Goal: Task Accomplishment & Management: Manage account settings

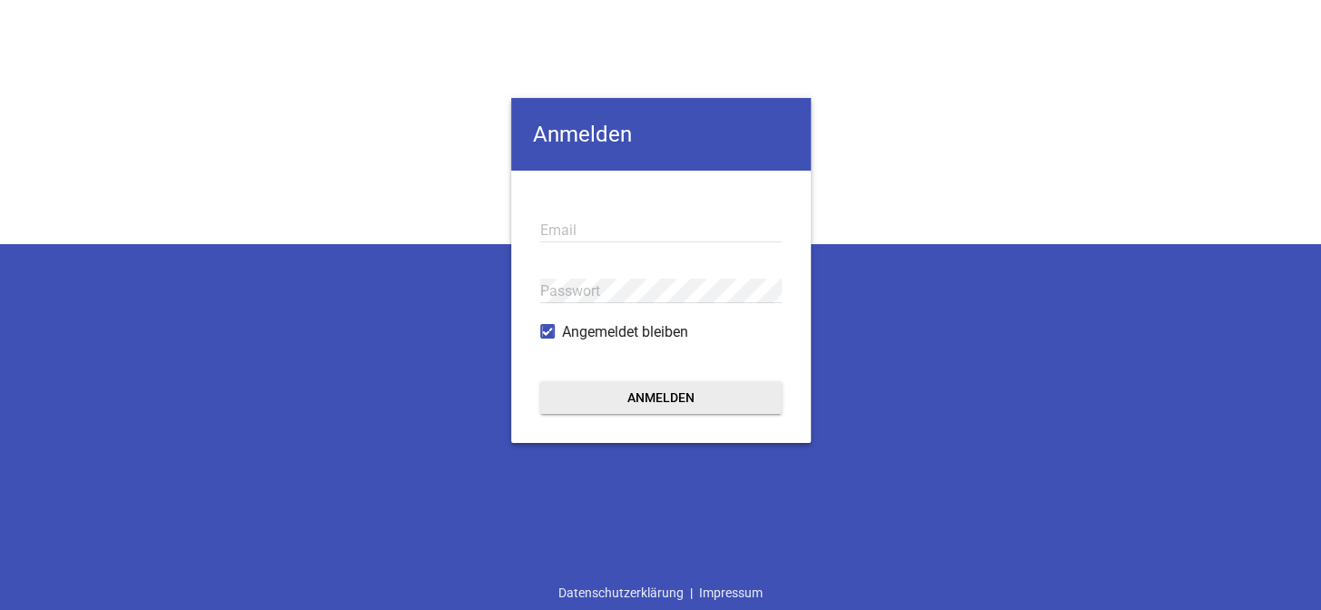
type input "[EMAIL_ADDRESS][DOMAIN_NAME]"
click at [954, 142] on div "Anmelden [EMAIL_ADDRESS][DOMAIN_NAME] Email Passwort Angemeldet bleiben Anmelde…" at bounding box center [660, 305] width 1321 height 610
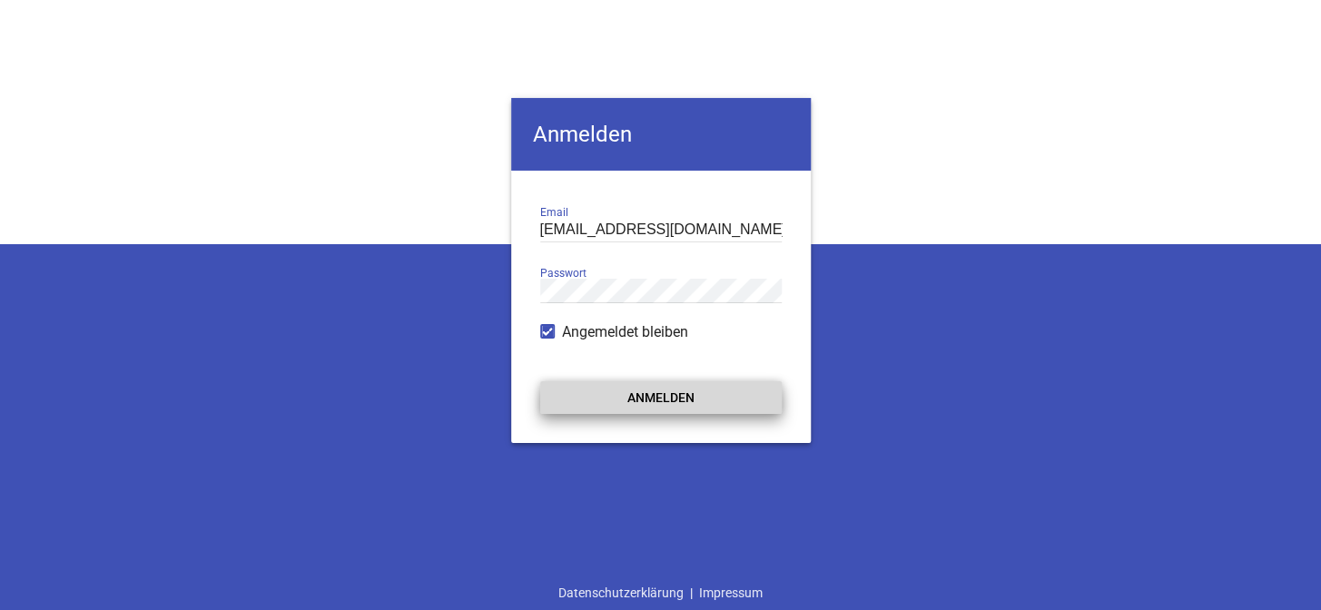
click at [660, 400] on button "Anmelden" at bounding box center [661, 397] width 242 height 33
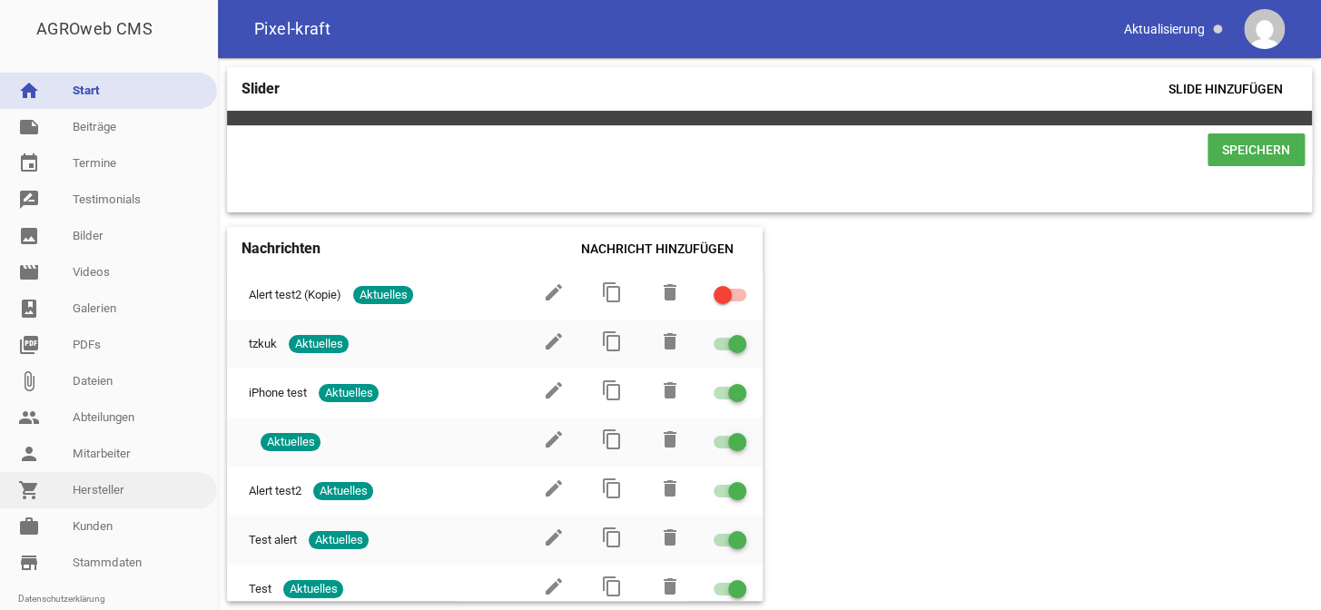
click at [108, 491] on link "shopping_cart Hersteller" at bounding box center [108, 490] width 217 height 36
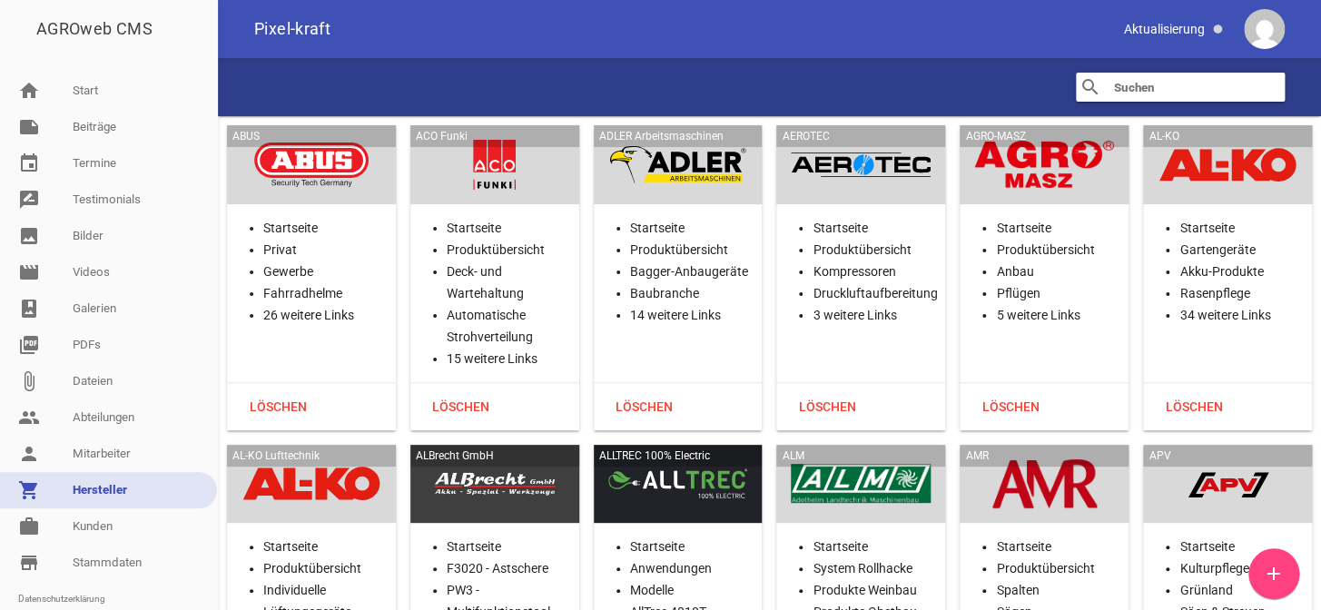
click at [763, 84] on div "search clear" at bounding box center [770, 87] width 1104 height 58
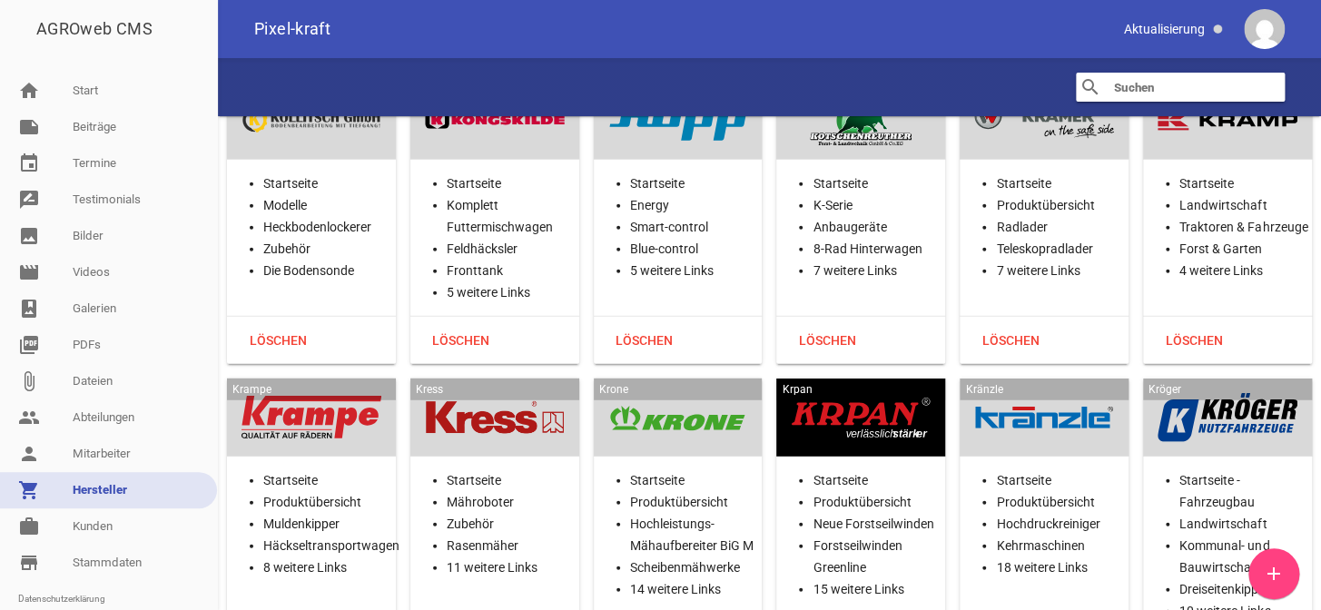
scroll to position [22375, 0]
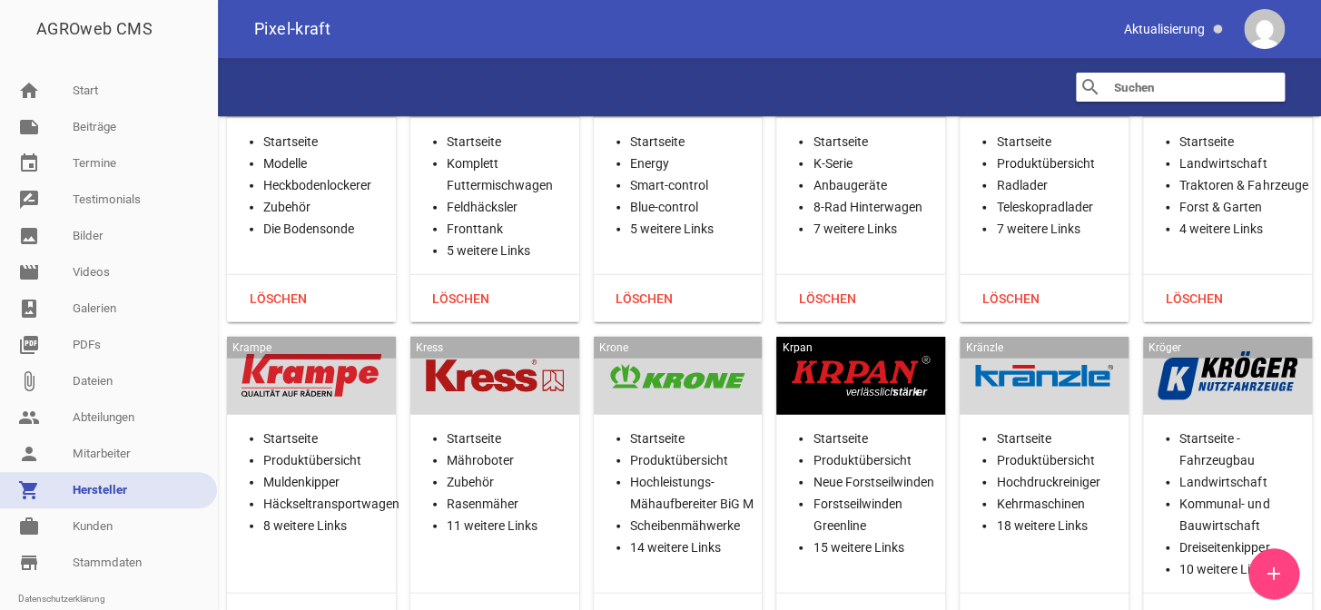
click at [322, 370] on div "[PERSON_NAME] Startseite Produktübersicht Muldenkipper Häckseltransportwagen 8 …" at bounding box center [311, 489] width 169 height 305
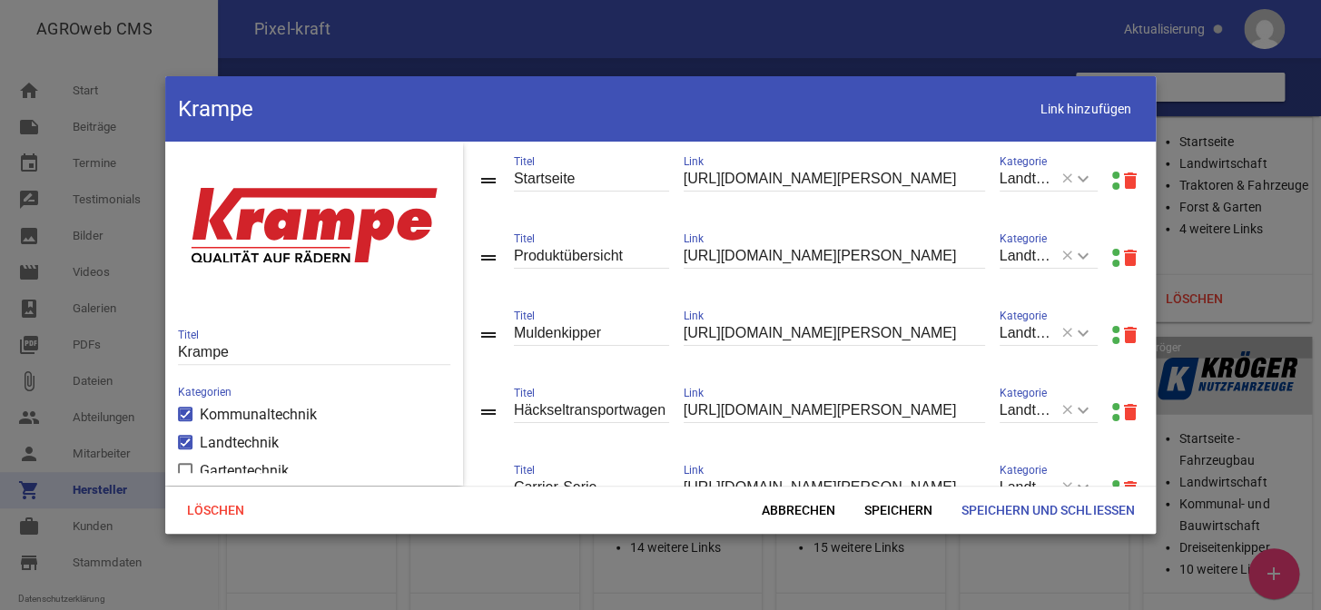
click at [1113, 252] on link at bounding box center [1116, 252] width 7 height 7
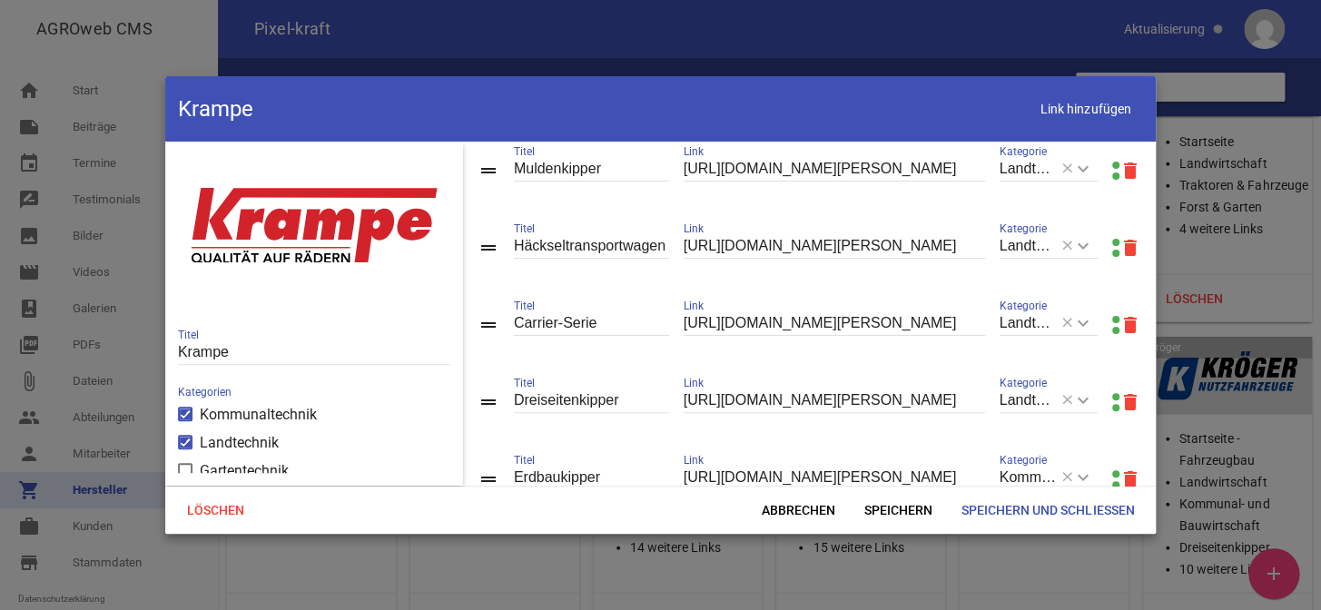
scroll to position [82, 0]
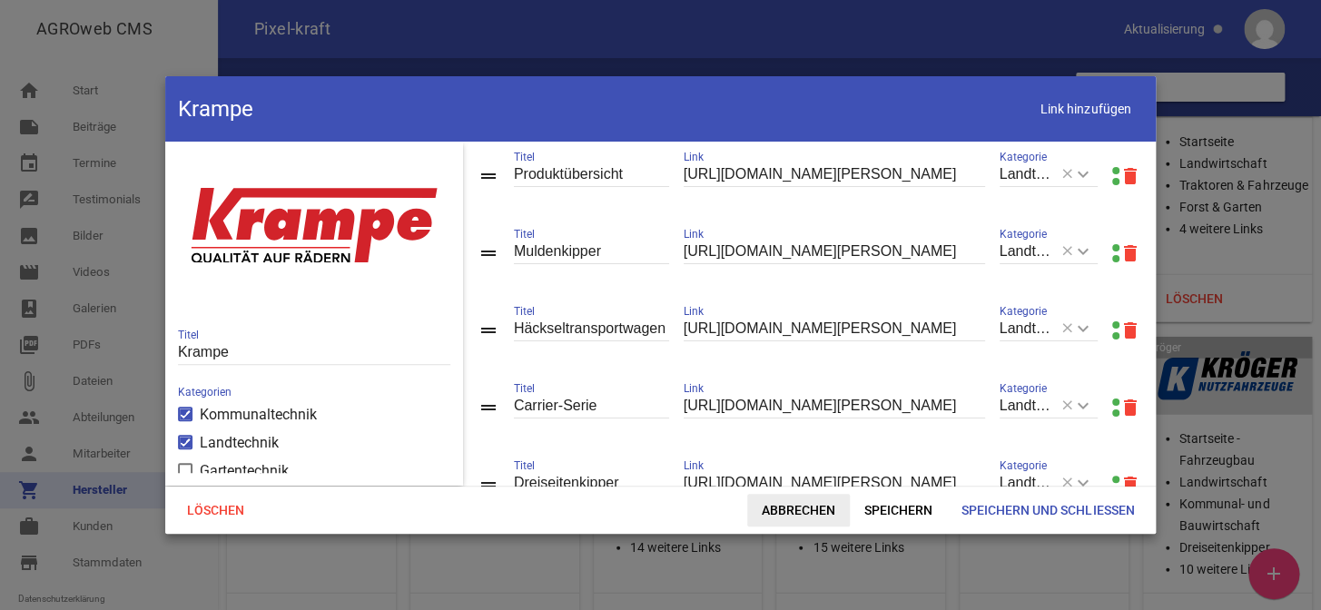
click at [815, 520] on span "Abbrechen" at bounding box center [798, 510] width 103 height 33
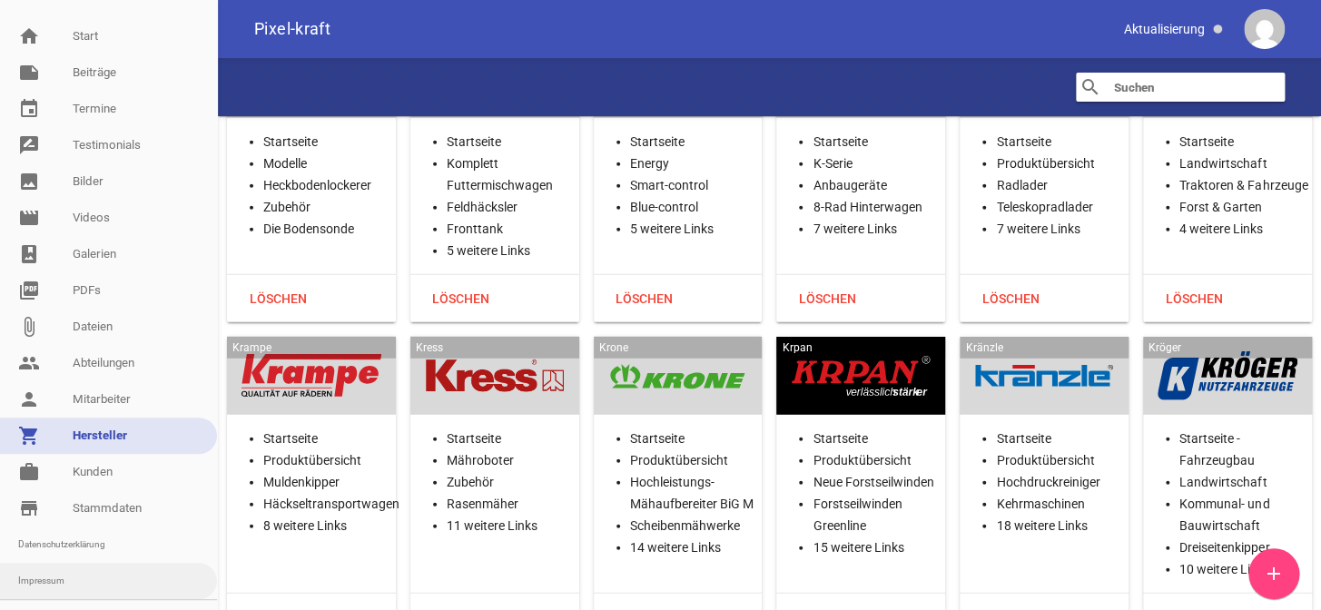
scroll to position [81, 0]
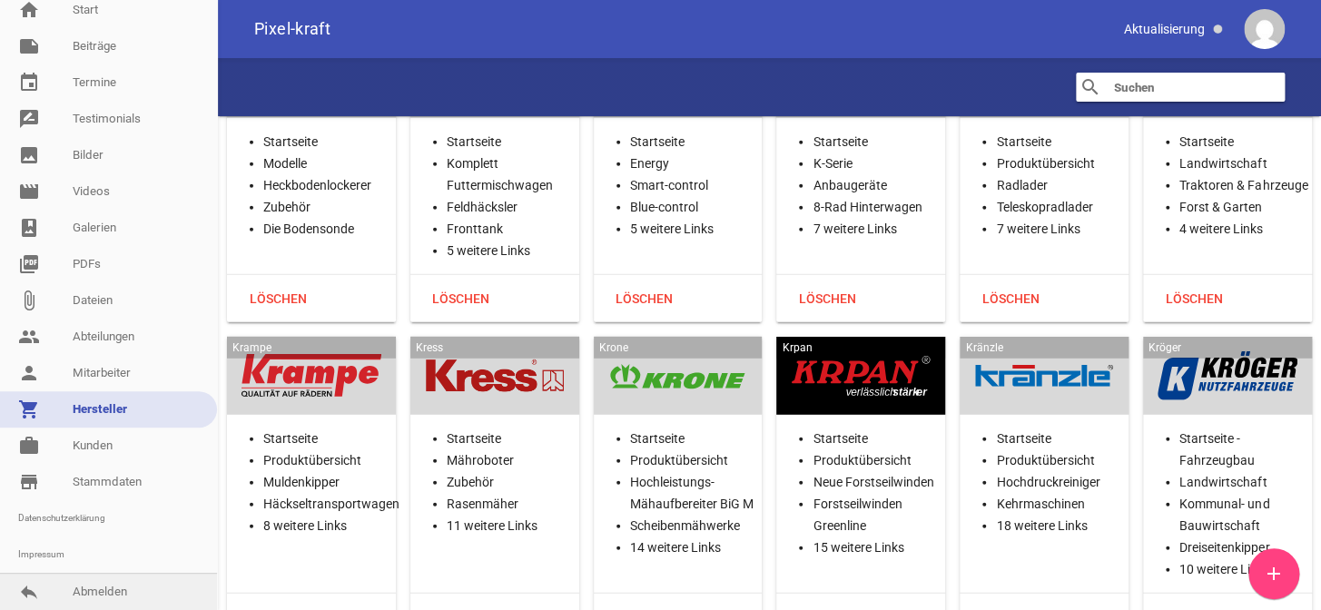
click at [100, 589] on link "reply Abmelden" at bounding box center [108, 592] width 217 height 36
